Goal: Navigation & Orientation: Find specific page/section

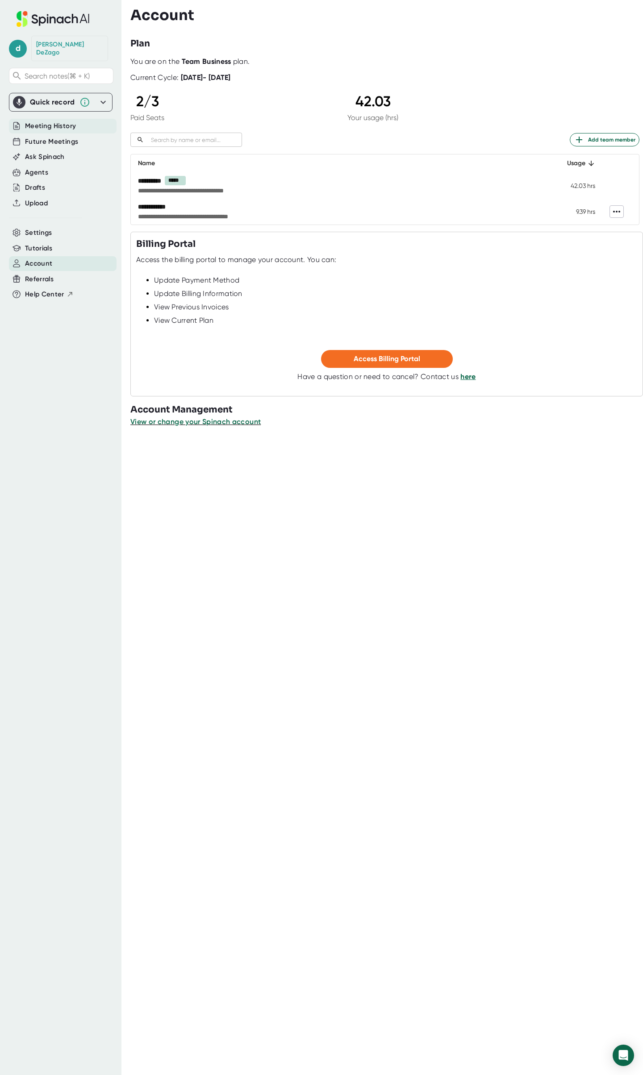
click at [54, 121] on span "Meeting History" at bounding box center [50, 126] width 51 height 10
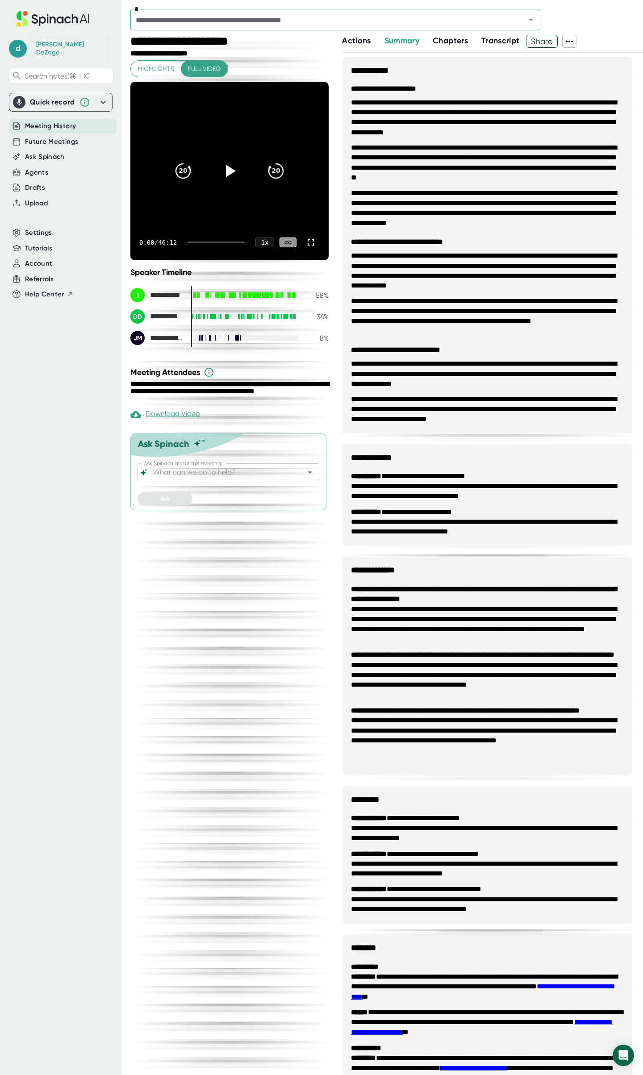
click at [531, 19] on icon "Open" at bounding box center [530, 20] width 4 height 2
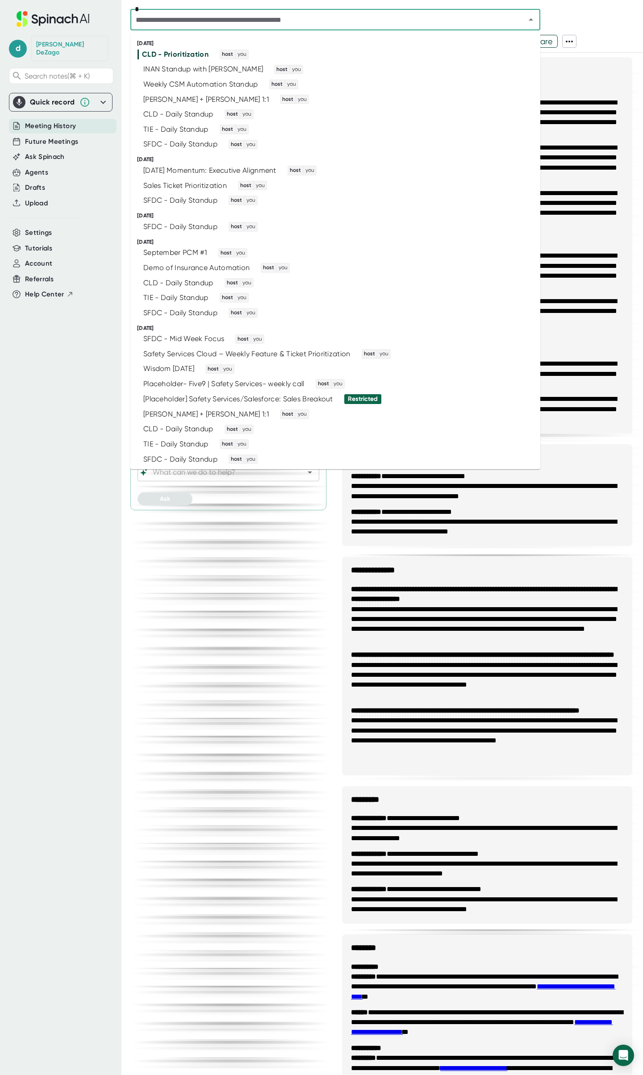
click at [570, 15] on div "*" at bounding box center [386, 22] width 512 height 26
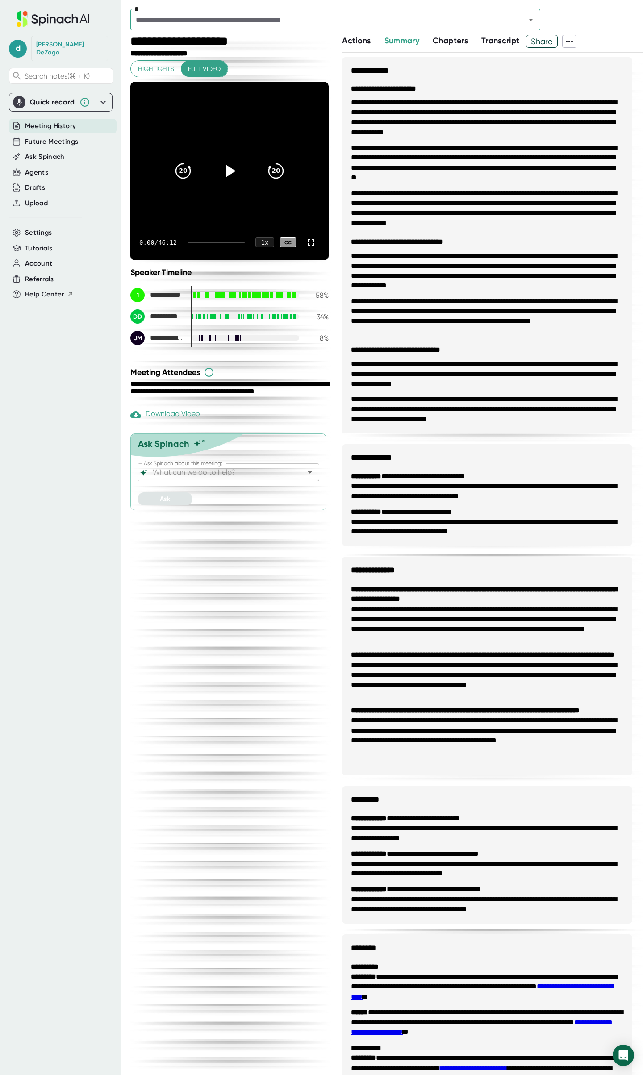
click at [103, 97] on icon at bounding box center [103, 102] width 11 height 11
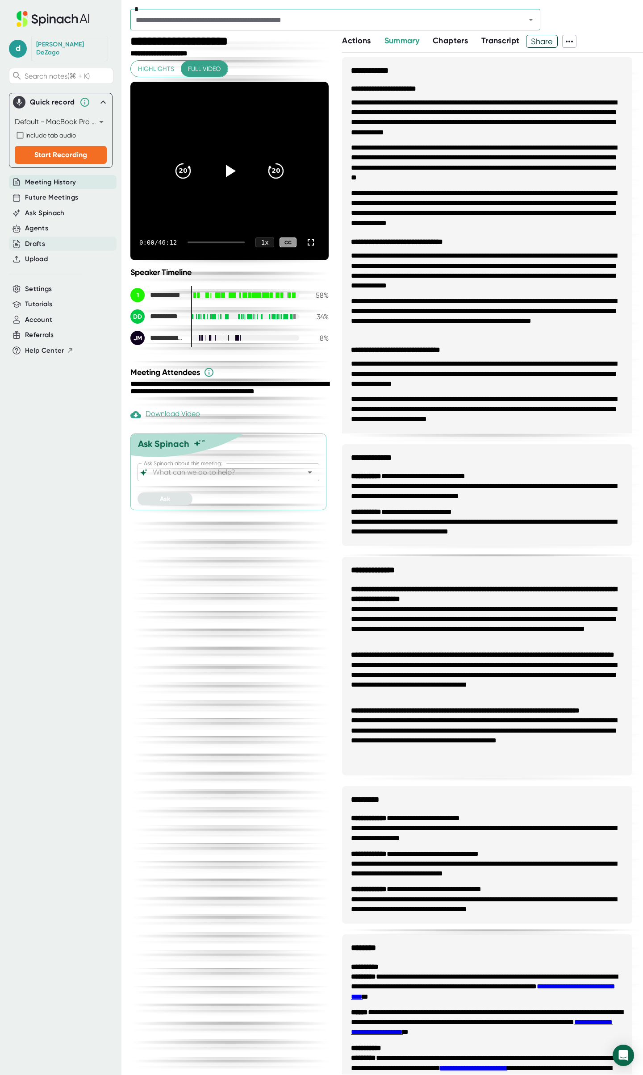
click at [38, 239] on div "Drafts" at bounding box center [35, 244] width 20 height 10
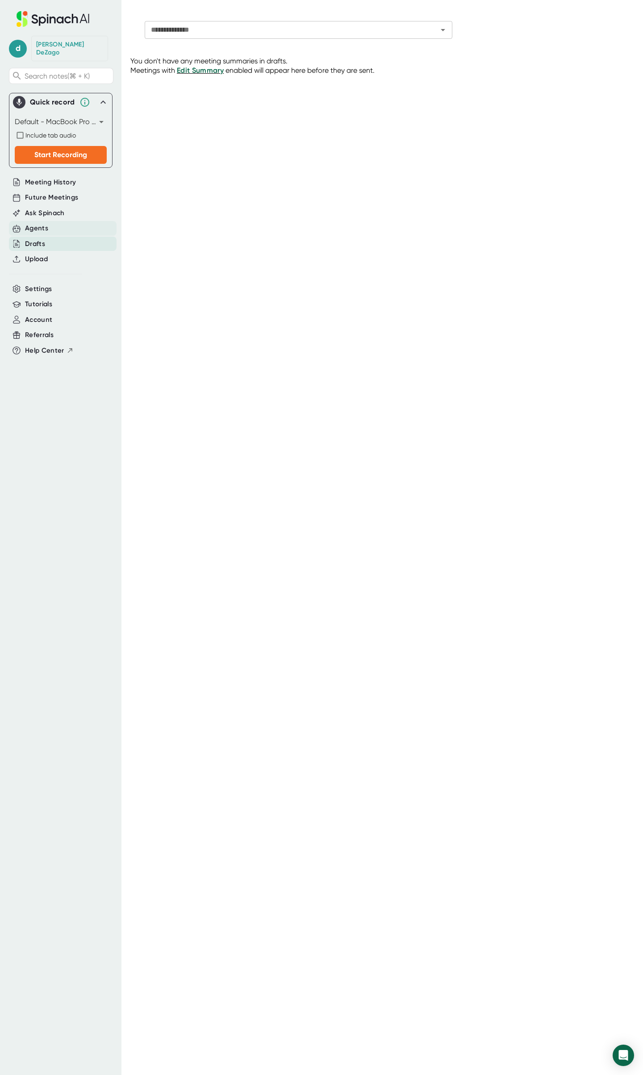
click at [38, 223] on div "Agents" at bounding box center [36, 228] width 23 height 10
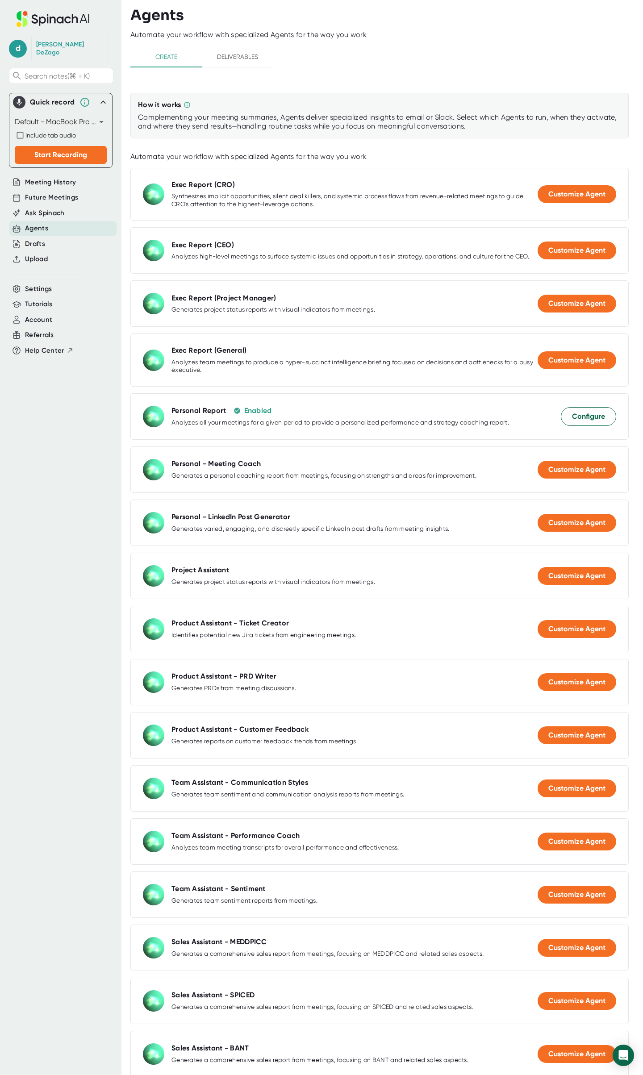
click at [244, 56] on span "Deliverables" at bounding box center [237, 56] width 61 height 11
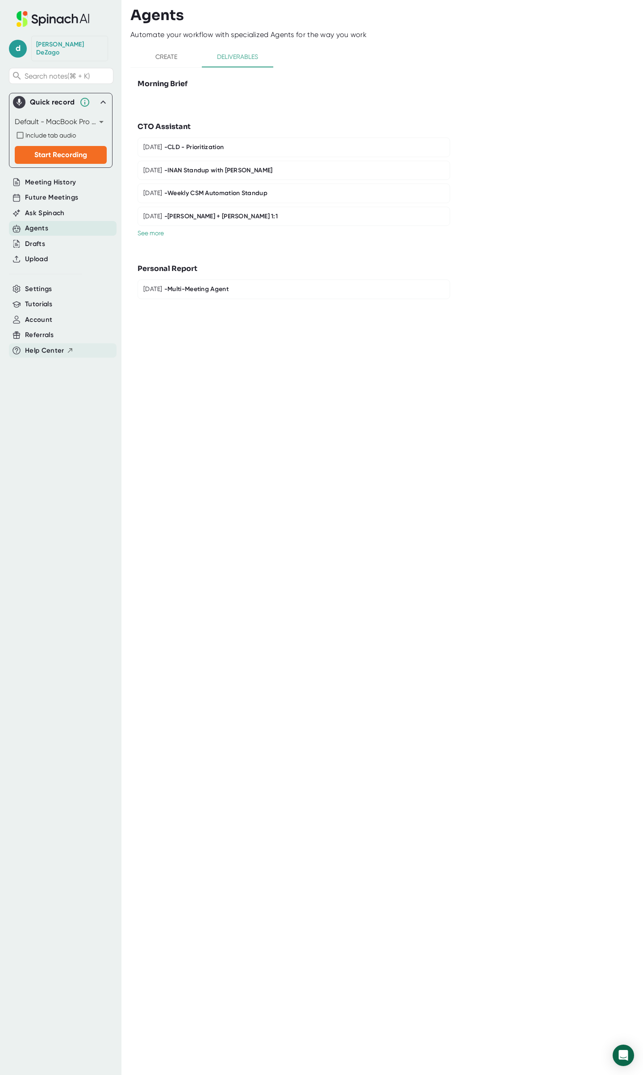
click at [39, 345] on span "Help Center" at bounding box center [44, 350] width 39 height 10
click at [52, 177] on span "Meeting History" at bounding box center [50, 182] width 51 height 10
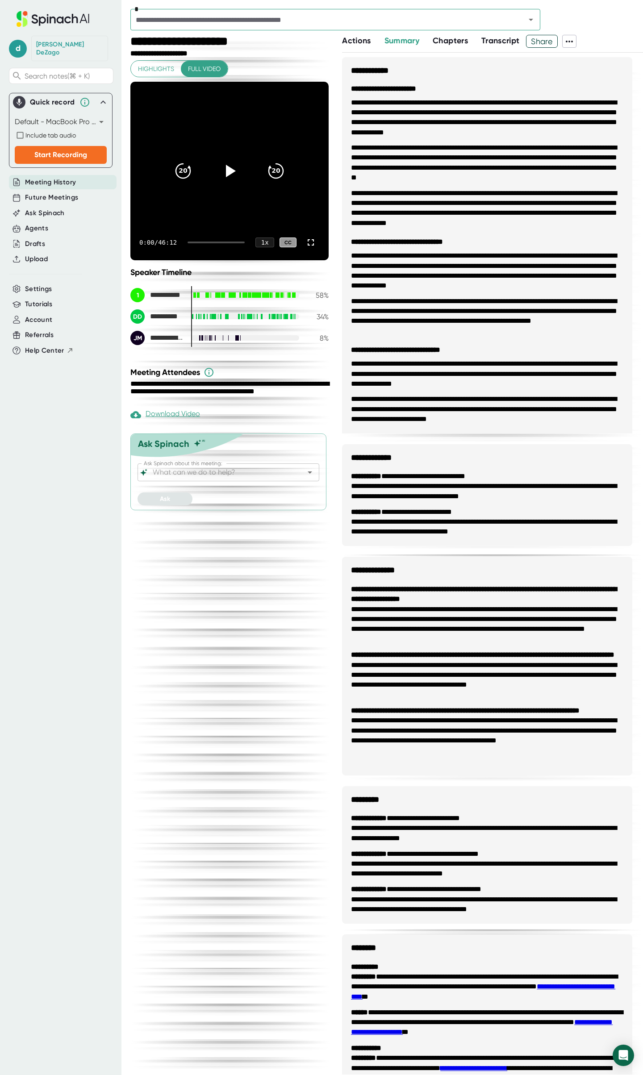
click at [507, 40] on span "Transcript" at bounding box center [500, 41] width 38 height 10
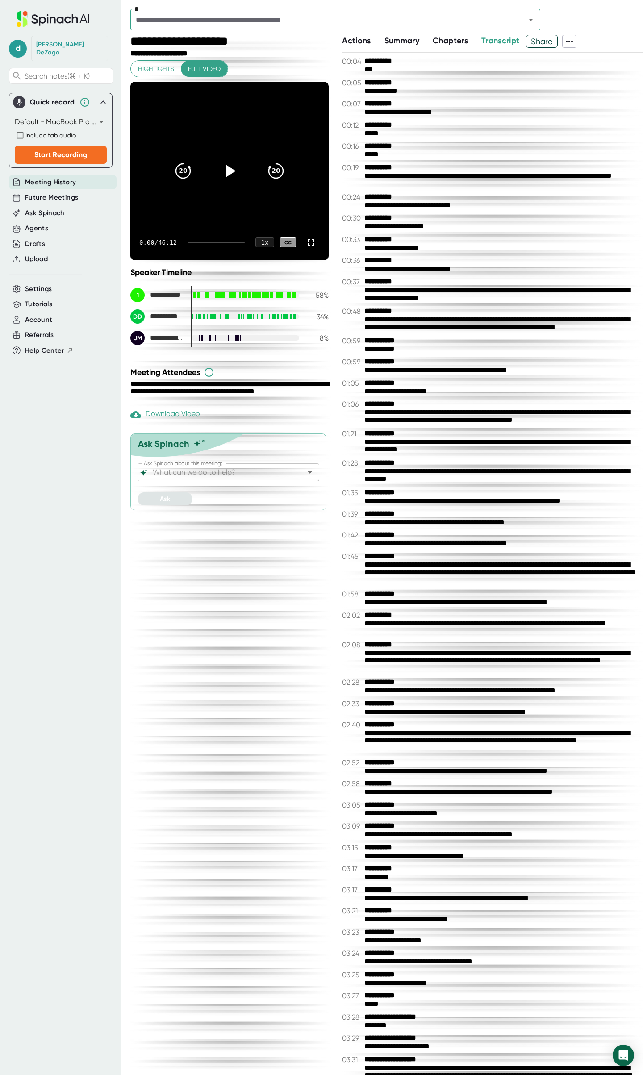
click at [572, 42] on icon at bounding box center [569, 41] width 11 height 11
click at [584, 25] on div at bounding box center [321, 537] width 643 height 1075
